Goal: Complete application form

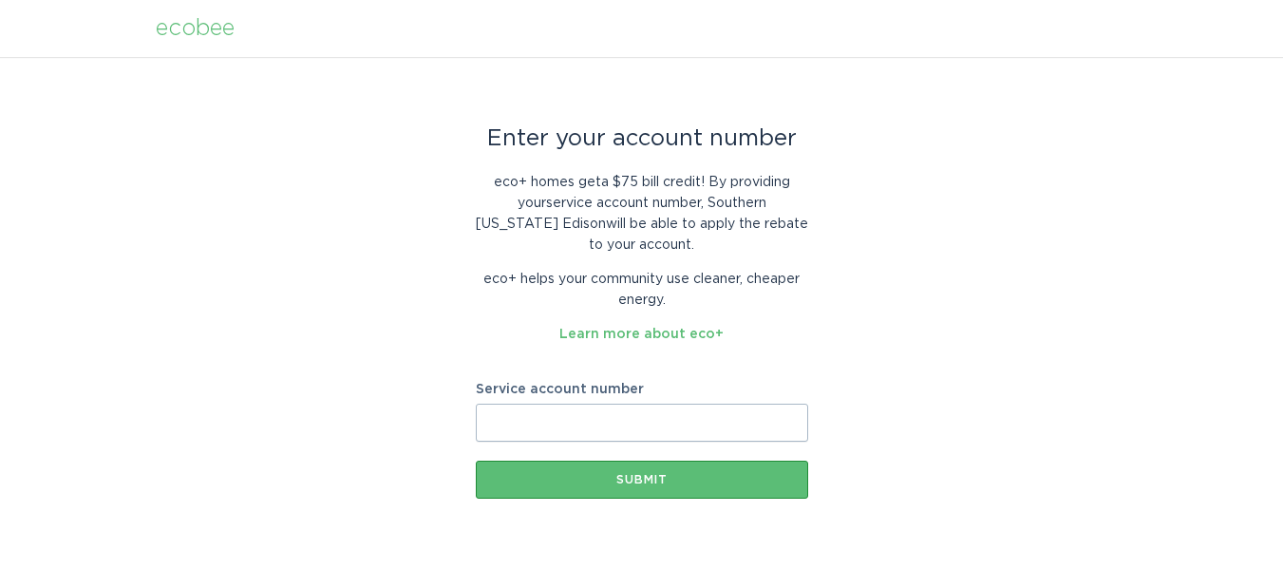
click at [716, 423] on input "Service account number" at bounding box center [642, 423] width 332 height 38
